Goal: Information Seeking & Learning: Learn about a topic

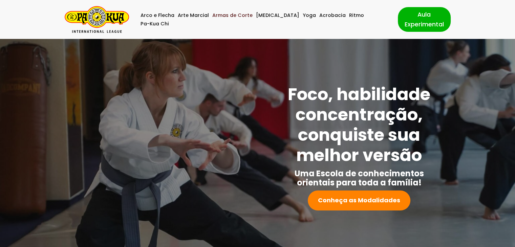
click at [241, 19] on link "Armas de Corte" at bounding box center [232, 15] width 40 height 8
click at [168, 20] on link "Arco e Flecha" at bounding box center [158, 15] width 34 height 8
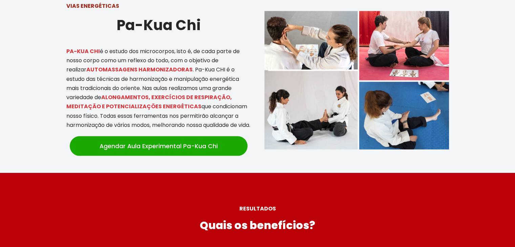
scroll to position [1495, 0]
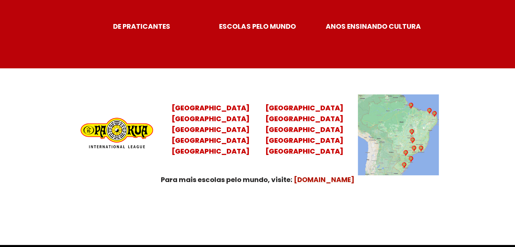
scroll to position [2676, 0]
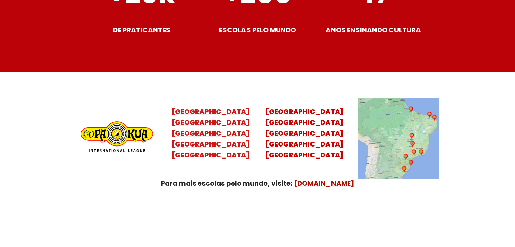
click at [206, 137] on mark "Santa Catarina Paraná São Paulo Rio de Janeiro" at bounding box center [211, 139] width 78 height 42
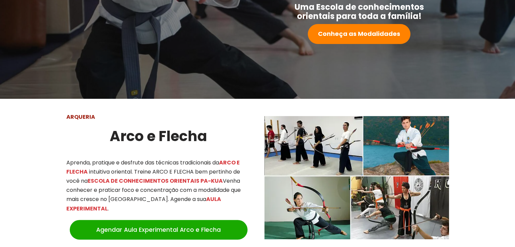
scroll to position [84, 0]
